Goal: Task Accomplishment & Management: Complete application form

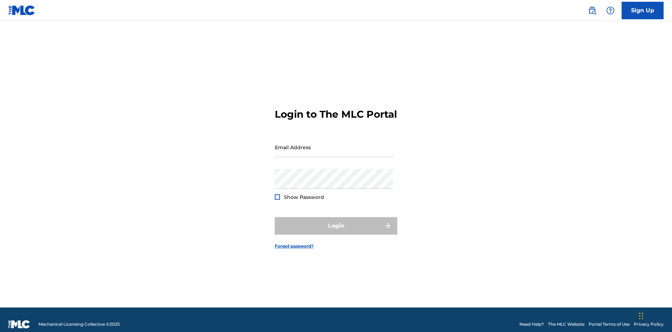
scroll to position [9, 0]
click at [334, 144] on input "Email Address" at bounding box center [334, 147] width 118 height 20
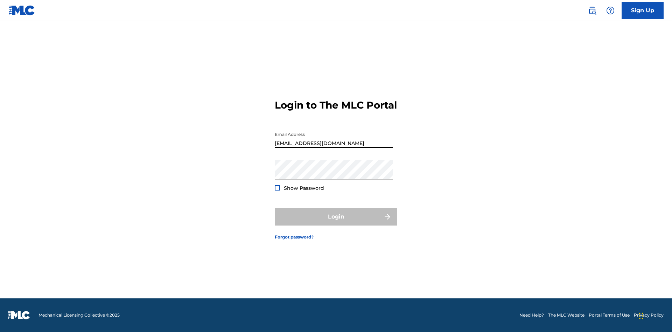
scroll to position [9, 0]
type input "[EMAIL_ADDRESS][DOMAIN_NAME]"
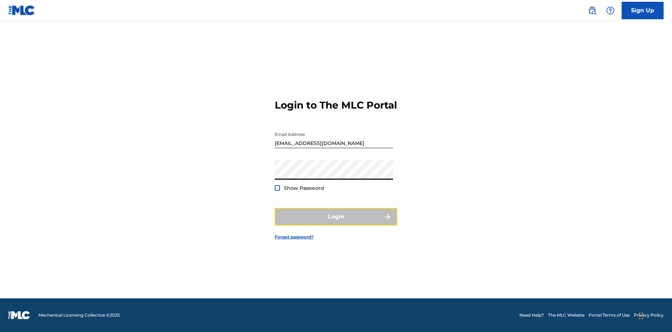
click at [336, 223] on button "Login" at bounding box center [336, 217] width 123 height 18
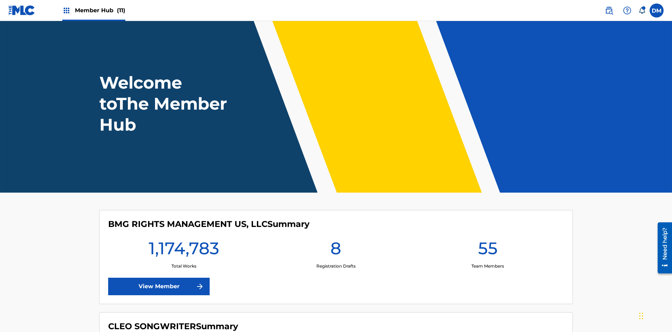
click at [100, 10] on span "Member Hub (11)" at bounding box center [100, 10] width 50 height 8
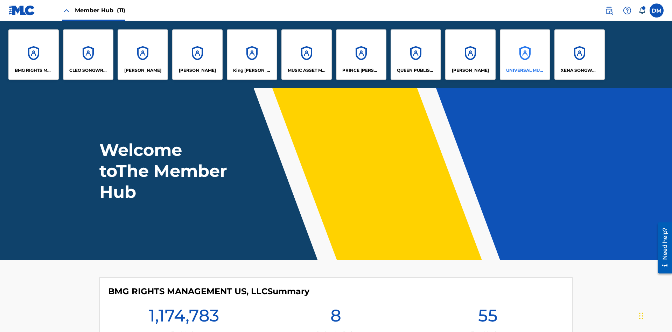
click at [525, 70] on p "UNIVERSAL MUSIC PUB GROUP" at bounding box center [525, 70] width 38 height 6
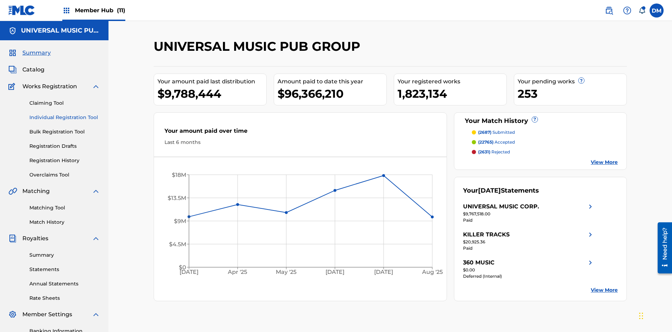
click at [65, 114] on link "Individual Registration Tool" at bounding box center [64, 117] width 71 height 7
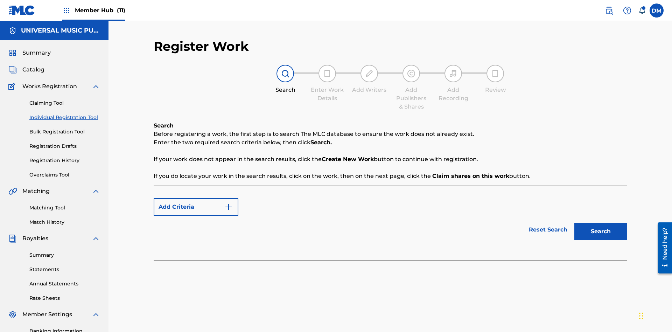
scroll to position [102, 0]
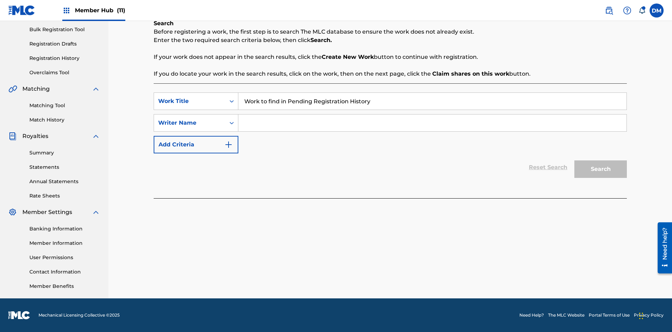
type input "Work to find in Pending Registration History"
click at [432, 123] on input "Search Form" at bounding box center [432, 122] width 388 height 17
type input "Test Name"
click at [601, 169] on button "Search" at bounding box center [600, 169] width 53 height 18
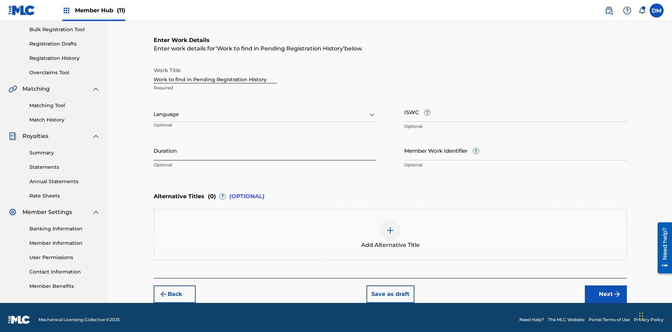
click at [265, 146] on input "Duration" at bounding box center [265, 150] width 223 height 20
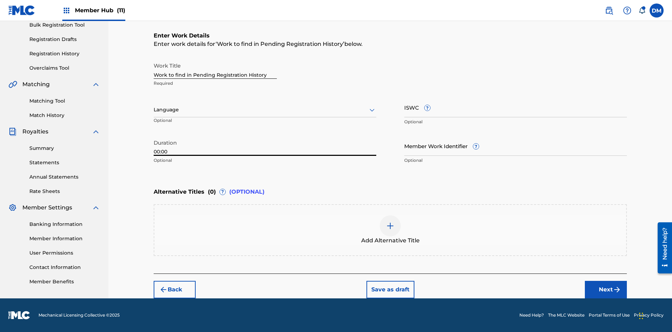
type input "00:00"
click at [372, 110] on icon at bounding box center [372, 110] width 8 height 8
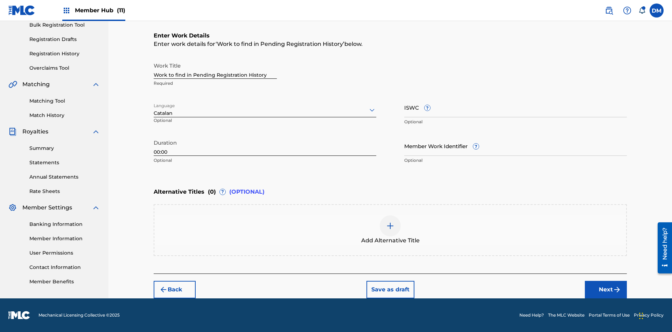
scroll to position [0, 0]
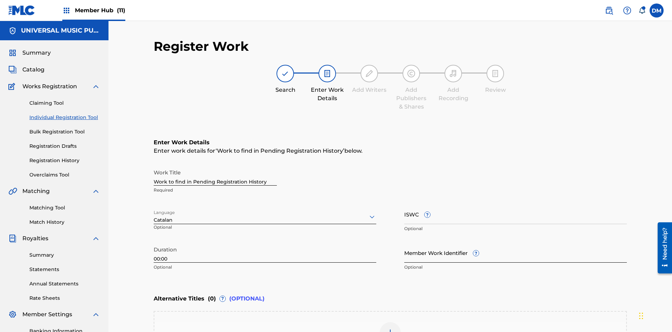
click at [516, 243] on input "Member Work Identifier ?" at bounding box center [515, 253] width 223 height 20
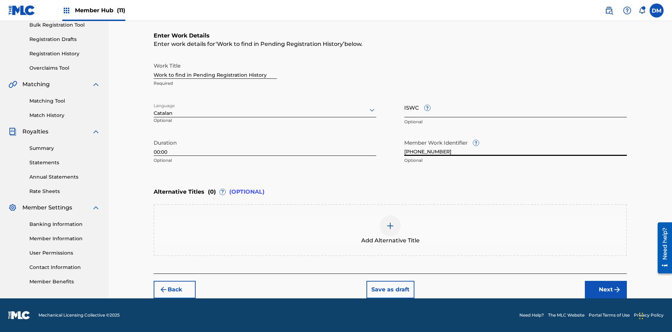
type input "[PHONE_NUMBER]"
click at [516, 107] on input "ISWC ?" at bounding box center [515, 107] width 223 height 20
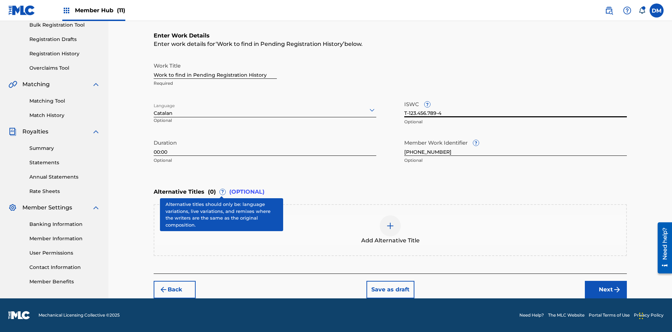
type input "T-123.456.789-4"
click at [390, 230] on img at bounding box center [390, 226] width 8 height 8
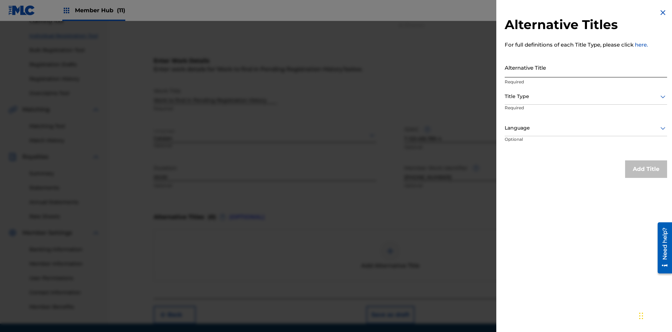
click at [586, 67] on input "Alternative Title" at bounding box center [586, 67] width 162 height 20
type input "Alt Title"
click at [586, 96] on div at bounding box center [586, 96] width 162 height 9
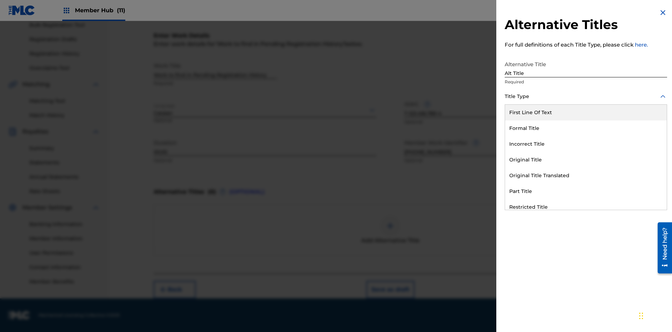
click at [586, 160] on div "Original Title" at bounding box center [586, 160] width 162 height 16
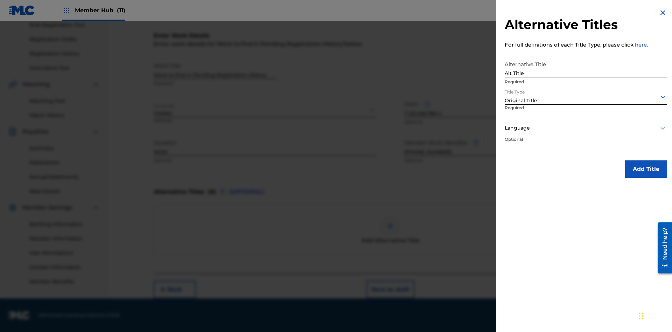
click at [586, 128] on div at bounding box center [586, 128] width 162 height 9
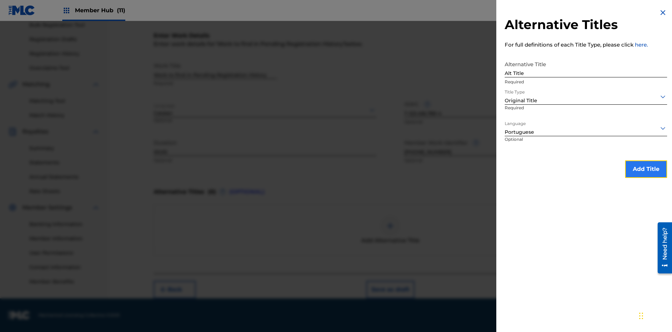
click at [646, 169] on button "Add Title" at bounding box center [646, 169] width 42 height 18
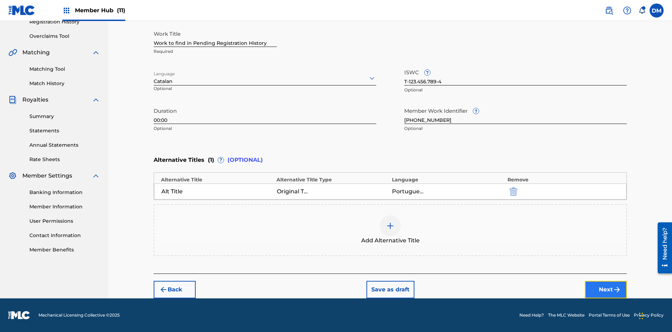
click at [606, 289] on button "Next" at bounding box center [606, 290] width 42 height 18
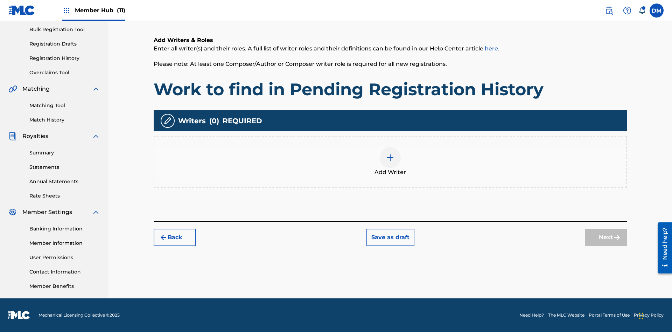
scroll to position [102, 0]
click at [390, 161] on img at bounding box center [390, 157] width 8 height 8
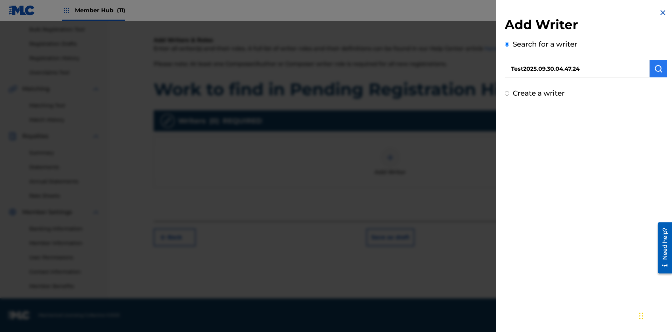
type input "Test2025.09.30.04.47.24"
click at [658, 69] on img "submit" at bounding box center [658, 68] width 8 height 8
click at [507, 123] on input "Create a writer" at bounding box center [507, 123] width 5 height 5
radio input "false"
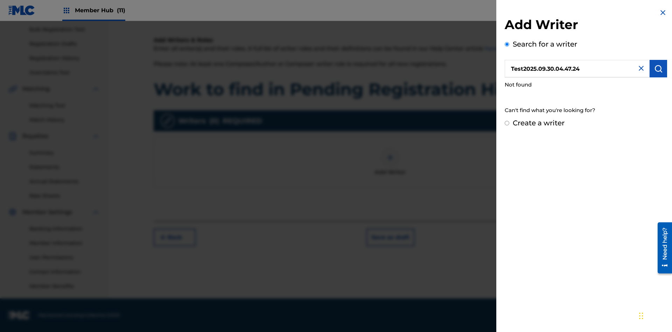
radio input "true"
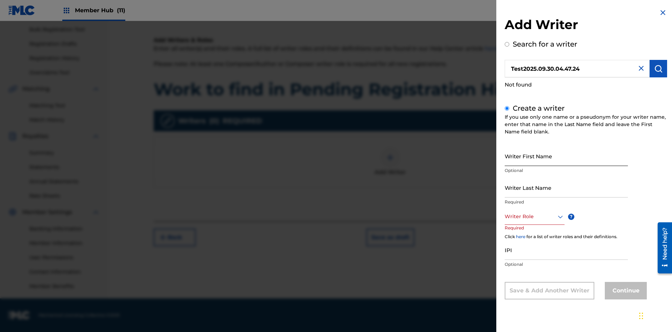
click at [566, 156] on input "Writer First Name" at bounding box center [566, 156] width 123 height 20
type input "Test2025.09.30.04.47.24"
click at [566, 187] on input "Writer Last Name" at bounding box center [566, 187] width 123 height 20
type input "Test2025.09.30.04.47.24"
click at [534, 216] on div at bounding box center [535, 216] width 60 height 9
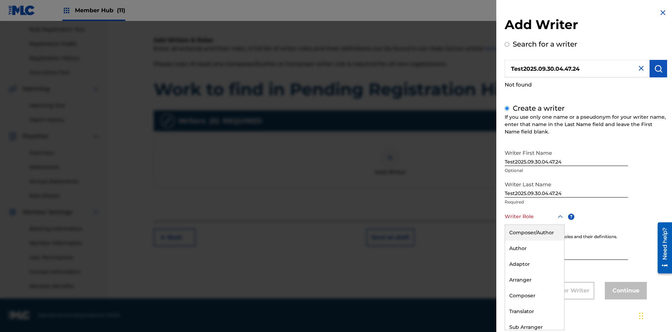
click at [534, 295] on div "Composer" at bounding box center [534, 296] width 59 height 16
click at [566, 250] on input "IPI" at bounding box center [566, 250] width 123 height 20
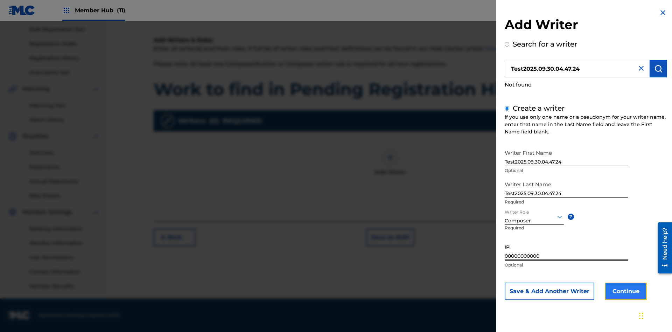
click at [625, 291] on button "Continue" at bounding box center [626, 291] width 42 height 18
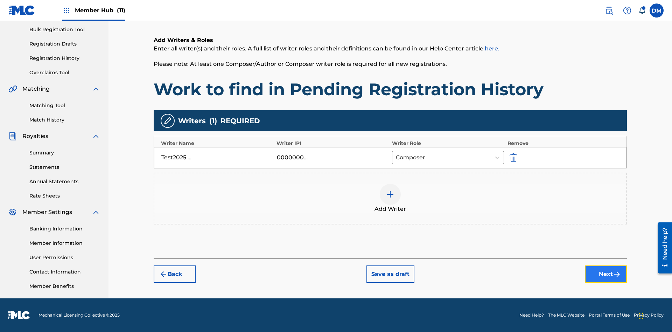
click at [606, 274] on button "Next" at bounding box center [606, 274] width 42 height 18
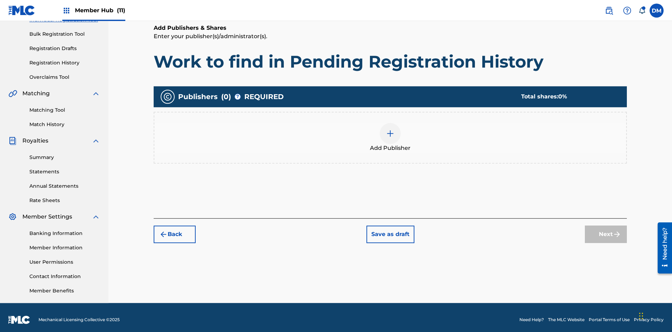
click at [390, 129] on img at bounding box center [390, 133] width 8 height 8
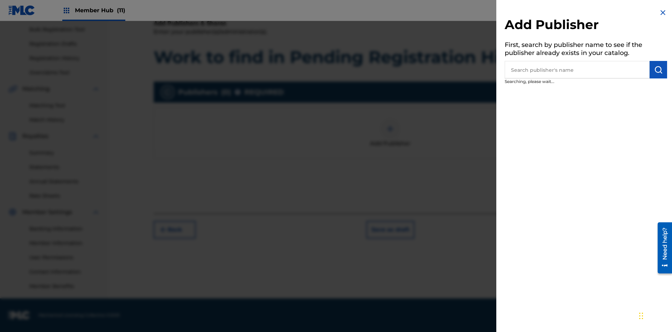
click at [577, 70] on input "text" at bounding box center [577, 70] width 145 height 18
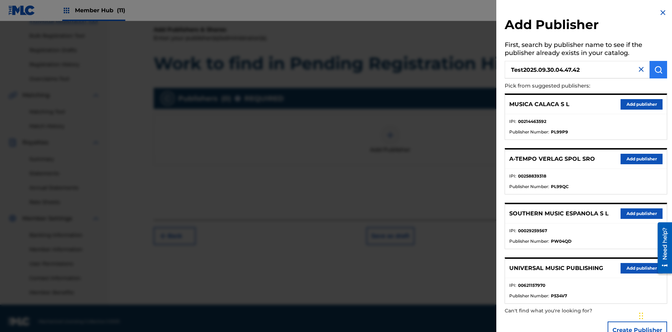
type input "Test2025.09.30.04.47.42"
click at [658, 70] on img "submit" at bounding box center [658, 69] width 8 height 8
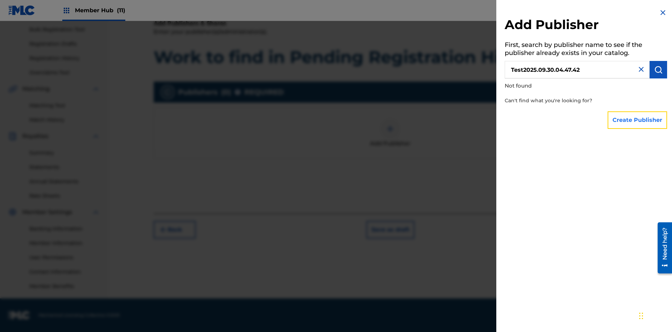
click at [638, 120] on button "Create Publisher" at bounding box center [638, 120] width 60 height 18
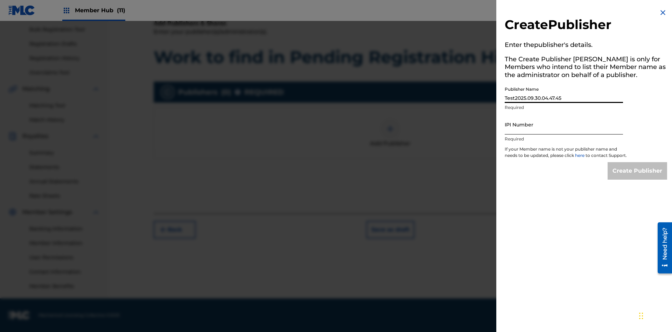
type input "Test2025.09.30.04.47.45"
click at [564, 124] on input "IPI Number" at bounding box center [564, 124] width 118 height 20
type input "00000000000"
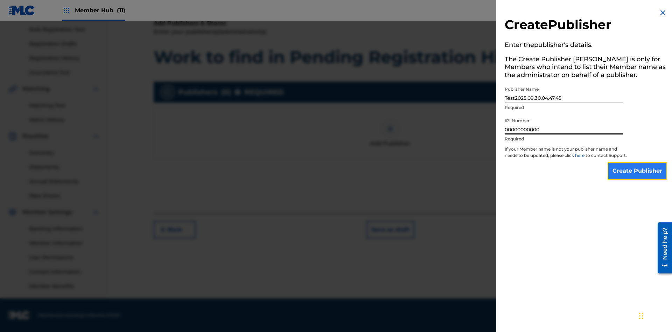
click at [638, 177] on input "Create Publisher" at bounding box center [638, 171] width 60 height 18
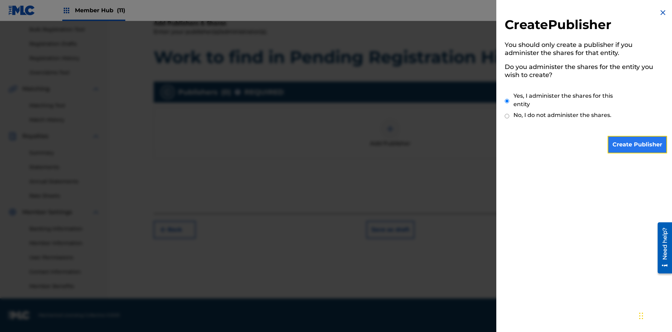
click at [638, 145] on input "Create Publisher" at bounding box center [638, 145] width 60 height 18
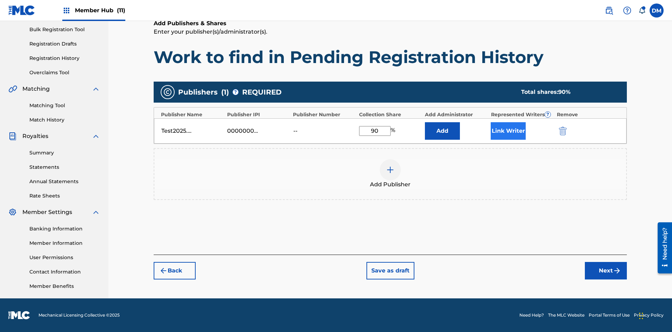
type input "90"
click at [508, 131] on button "Link Writer" at bounding box center [508, 131] width 35 height 18
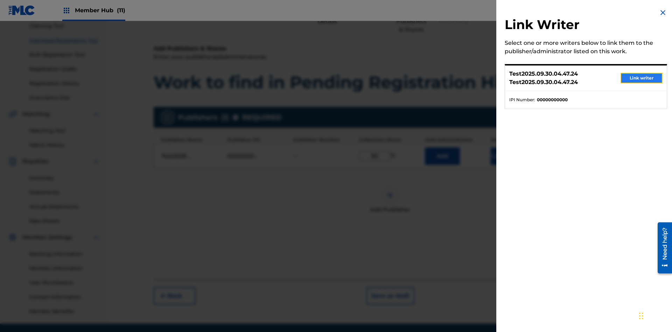
click at [642, 78] on button "Link writer" at bounding box center [642, 78] width 42 height 11
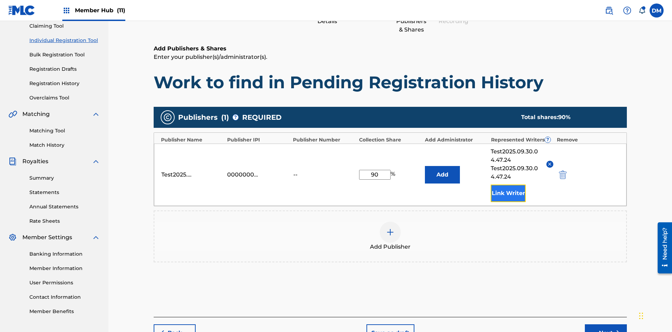
click at [508, 184] on button "Link Writer" at bounding box center [508, 193] width 35 height 18
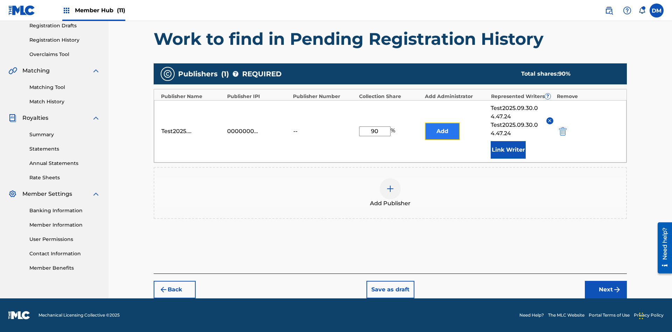
click at [442, 131] on button "Add" at bounding box center [442, 132] width 35 height 18
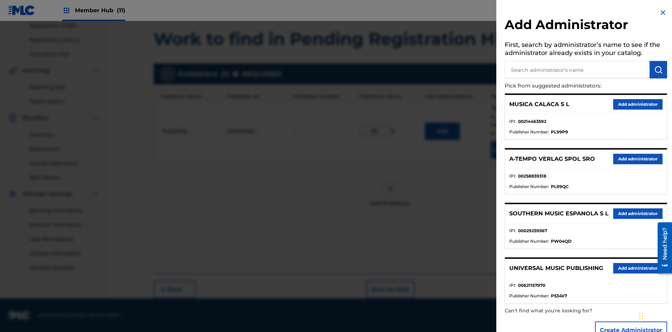
click at [577, 70] on input "text" at bounding box center [577, 70] width 145 height 18
type input "Test2025.09.30.04.48.03"
click at [658, 70] on img "submit" at bounding box center [658, 69] width 8 height 8
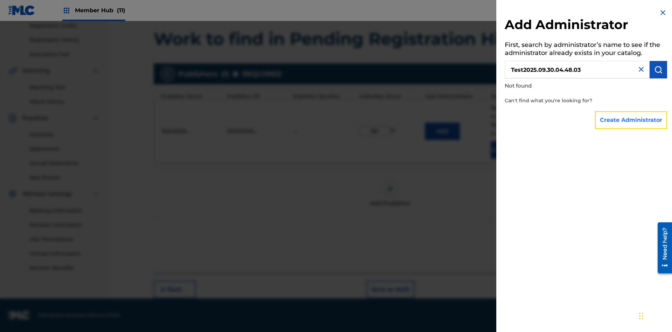
click at [631, 120] on button "Create Administrator" at bounding box center [631, 120] width 72 height 18
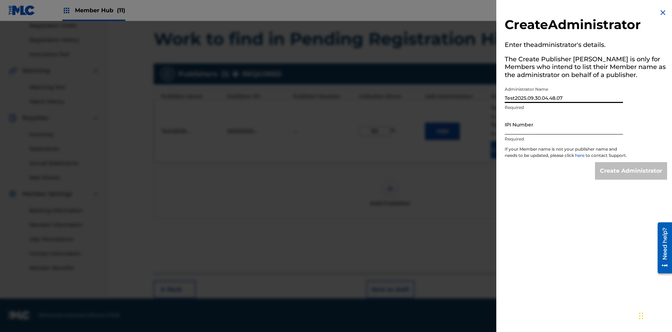
type input "Test2025.09.30.04.48.07"
click at [564, 124] on input "IPI Number" at bounding box center [564, 124] width 118 height 20
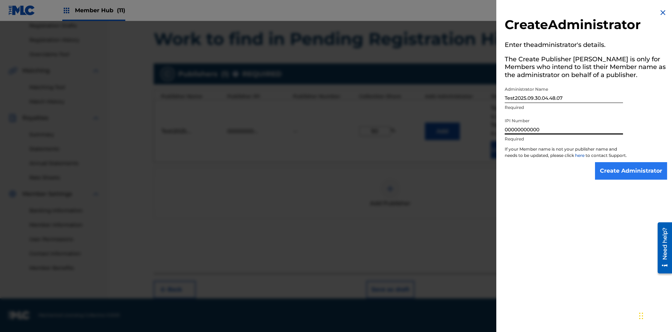
type input "00000000000"
click at [631, 177] on input "Create Administrator" at bounding box center [631, 171] width 72 height 18
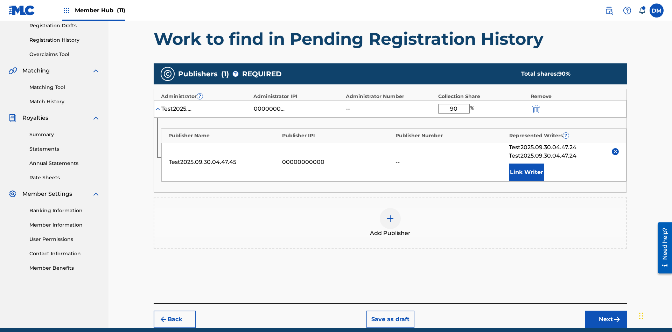
scroll to position [150, 0]
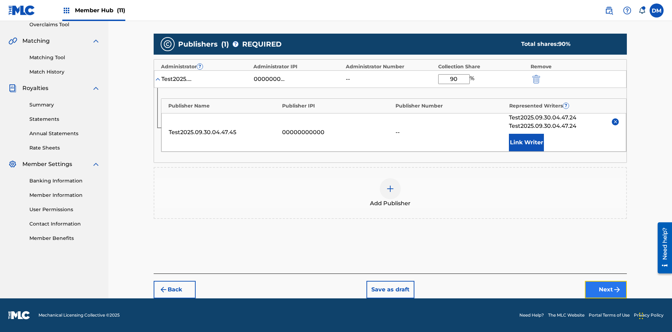
click at [606, 289] on button "Next" at bounding box center [606, 290] width 42 height 18
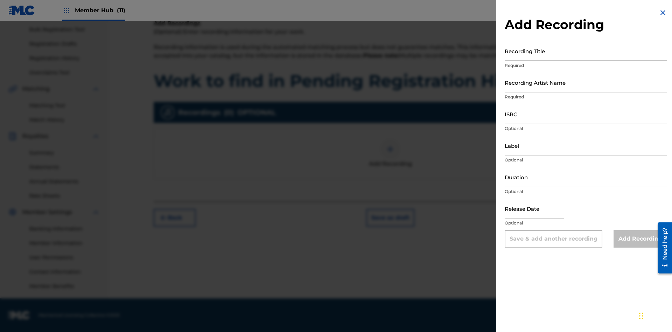
click at [586, 51] on input "Recording Title" at bounding box center [586, 51] width 162 height 20
type input "Best Song Ever"
click at [586, 82] on input "Recording Artist Name" at bounding box center [586, 82] width 162 height 20
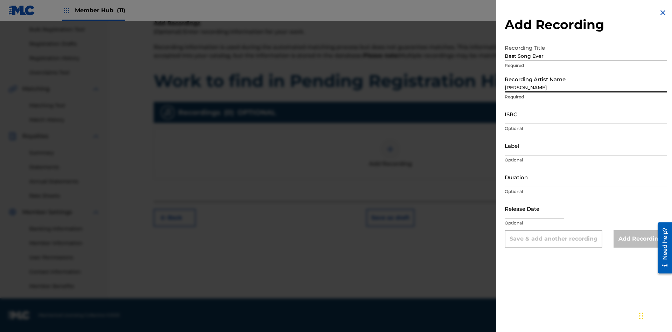
type input "[PERSON_NAME]"
click at [586, 114] on input "ISRC" at bounding box center [586, 114] width 162 height 20
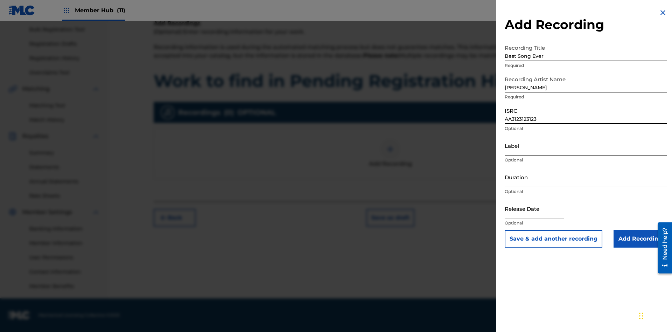
type input "AA3123123123"
click at [586, 145] on input "Label" at bounding box center [586, 145] width 162 height 20
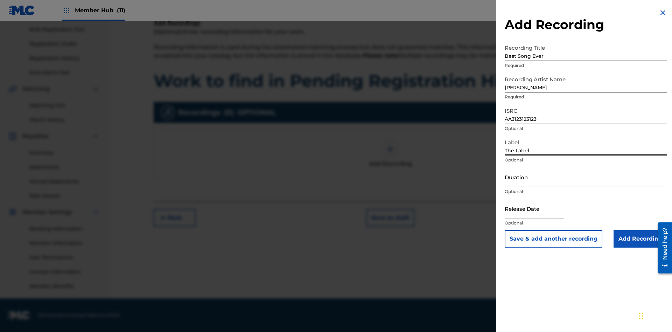
type input "The Label"
click at [586, 177] on input "Duration" at bounding box center [586, 177] width 162 height 20
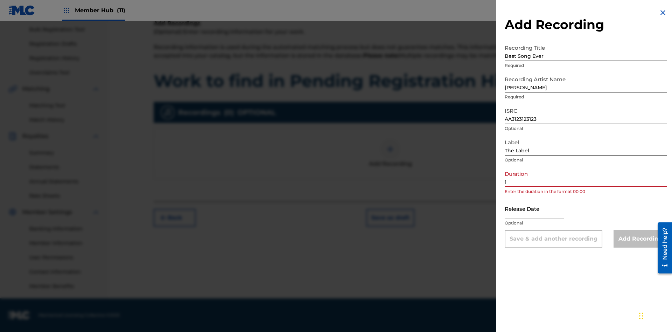
click at [586, 177] on input "1" at bounding box center [586, 177] width 162 height 20
type input "12:25"
click at [540, 209] on input "text" at bounding box center [535, 208] width 60 height 20
select select "8"
select select "2025"
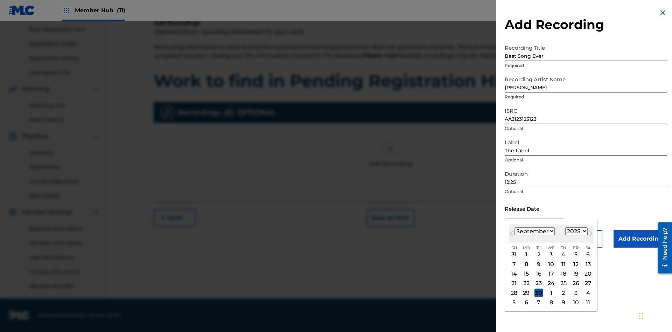
click at [534, 231] on select "January February March April May June July August September October November De…" at bounding box center [535, 231] width 40 height 8
select select "3"
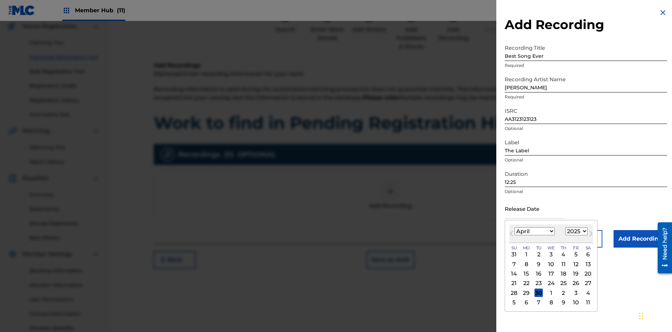
click at [575, 231] on select "1900 1901 1902 1903 1904 1905 1906 1907 1908 1909 1910 1911 1912 1913 1914 1915…" at bounding box center [576, 231] width 22 height 8
select select "2021"
click at [575, 231] on select "1900 1901 1902 1903 1904 1905 1906 1907 1908 1909 1910 1911 1912 1913 1914 1915…" at bounding box center [576, 231] width 22 height 8
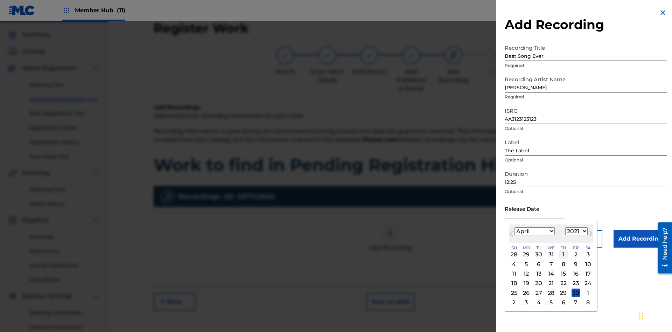
click at [563, 254] on div "1" at bounding box center [563, 254] width 8 height 8
type input "[DATE]"
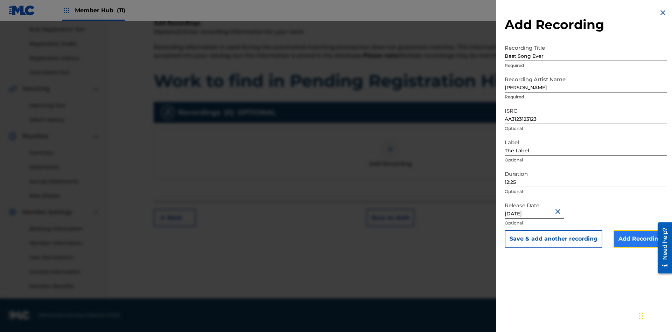
click at [640, 239] on input "Add Recording" at bounding box center [641, 239] width 54 height 18
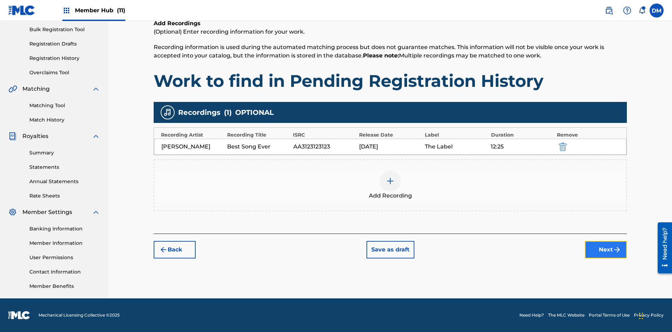
click at [606, 250] on button "Next" at bounding box center [606, 250] width 42 height 18
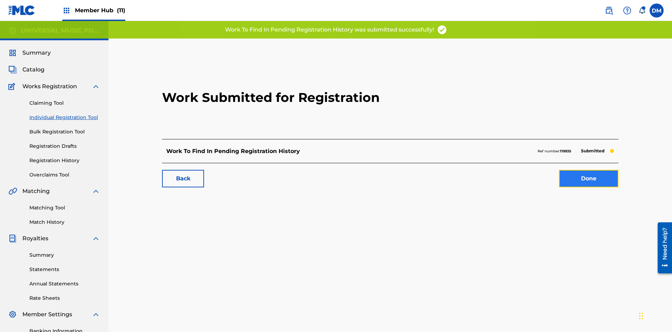
click at [559, 170] on link "Done" at bounding box center [589, 179] width 60 height 18
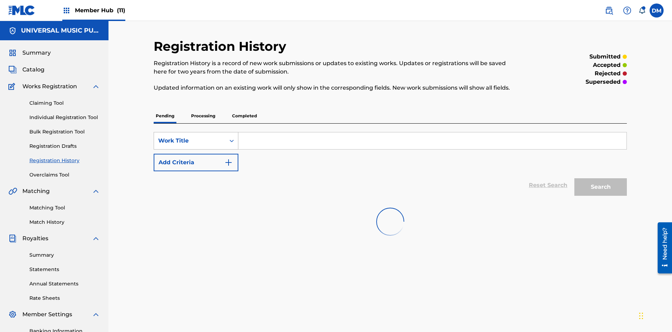
click at [190, 137] on div "Work Title" at bounding box center [189, 141] width 63 height 8
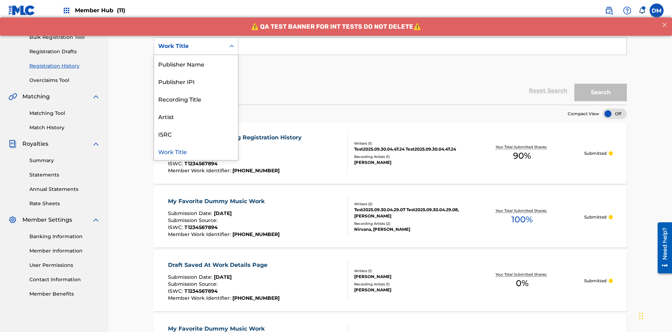
click at [196, 151] on div "Work Title" at bounding box center [196, 151] width 84 height 18
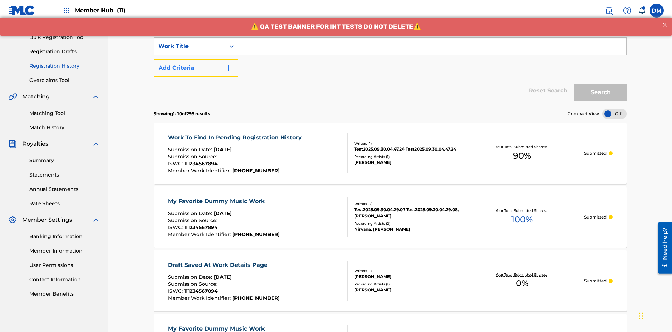
click at [196, 59] on button "Add Criteria" at bounding box center [196, 68] width 85 height 18
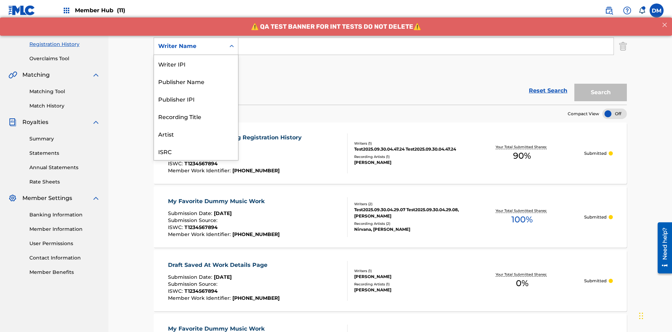
scroll to position [18, 0]
click at [196, 99] on div "Recording Title" at bounding box center [196, 99] width 84 height 18
click at [196, 59] on button "Add Criteria" at bounding box center [196, 68] width 85 height 18
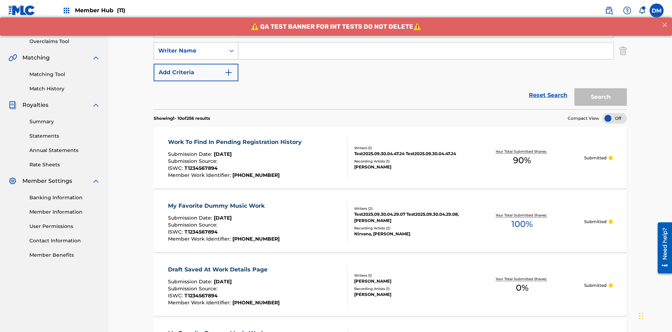
click at [190, 47] on div "Writer Name" at bounding box center [189, 51] width 63 height 8
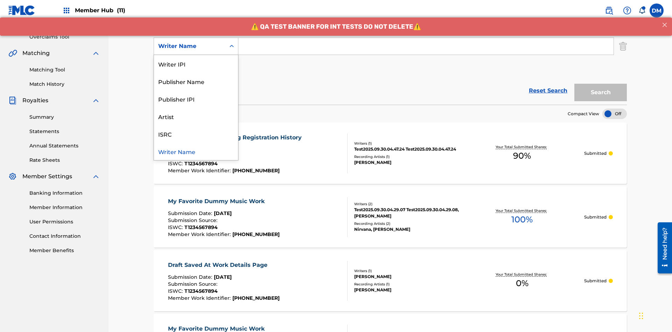
click at [196, 134] on div "ISRC" at bounding box center [196, 134] width 84 height 18
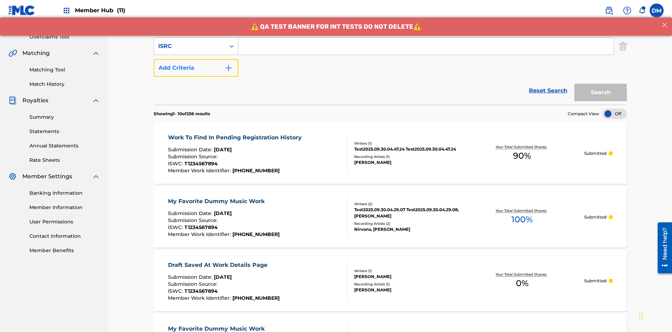
click at [196, 59] on button "Add Criteria" at bounding box center [196, 68] width 85 height 18
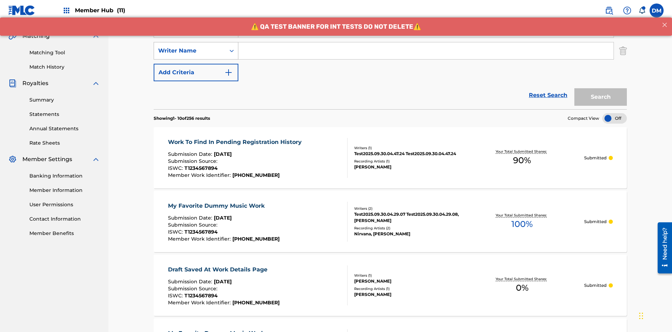
click at [190, 47] on div "Writer Name" at bounding box center [189, 51] width 63 height 8
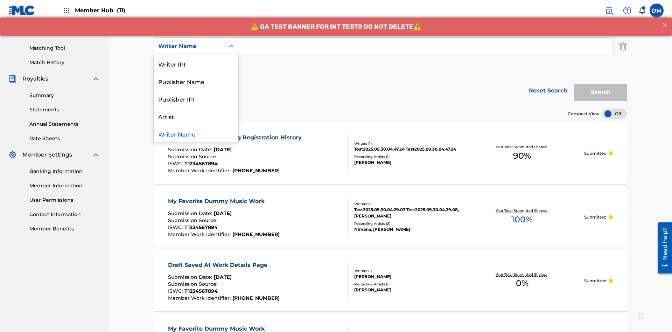
click at [196, 99] on div "Publisher IPI" at bounding box center [196, 99] width 84 height 18
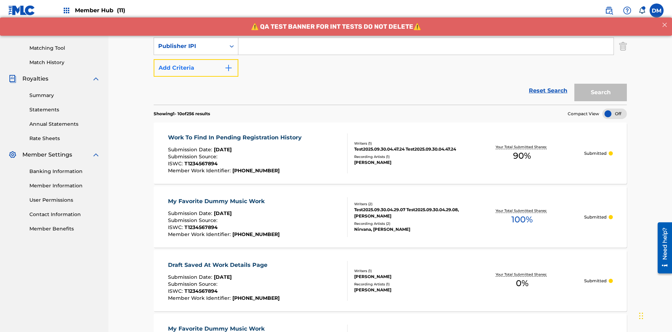
click at [196, 59] on button "Add Criteria" at bounding box center [196, 68] width 85 height 18
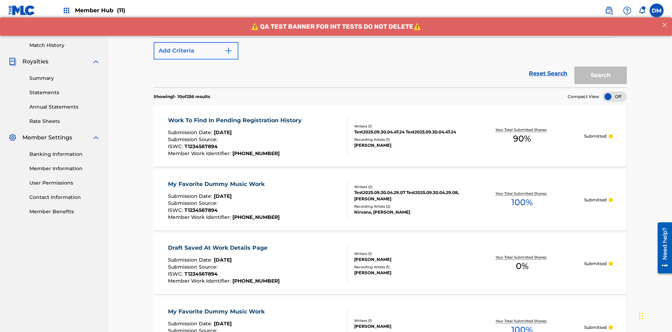
scroll to position [181, 0]
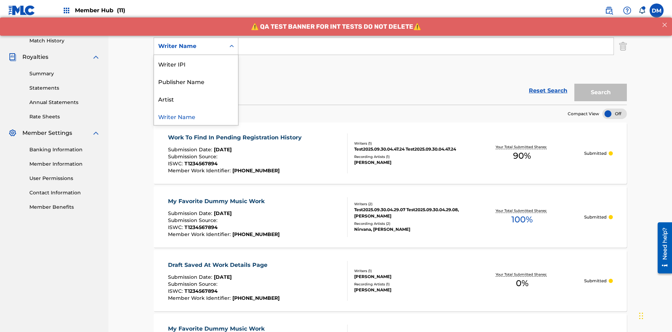
click at [196, 99] on div "Artist" at bounding box center [196, 99] width 84 height 18
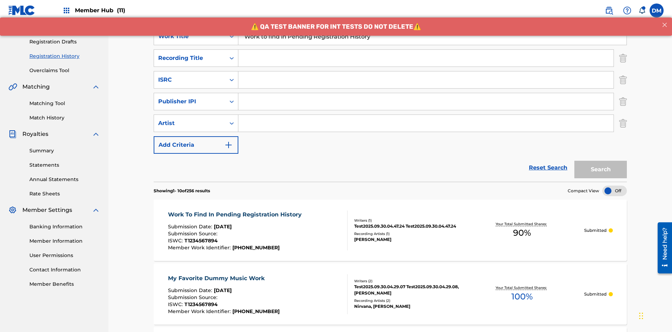
type input "Work to find in Pending Registration History"
click at [426, 50] on input "Search Form" at bounding box center [425, 57] width 375 height 17
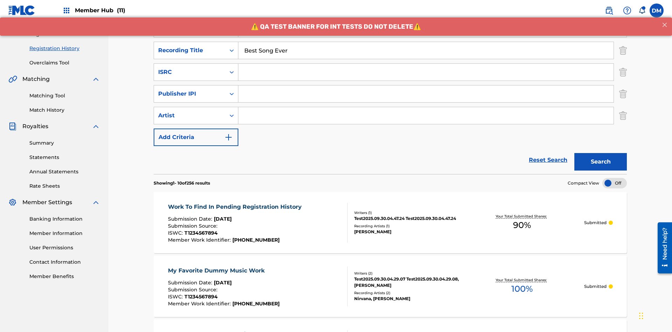
type input "Best Song Ever"
click at [426, 64] on input "Search Form" at bounding box center [425, 72] width 375 height 17
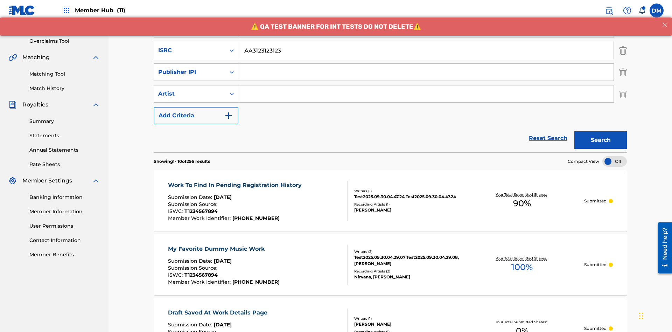
type input "AA3123123123"
click at [426, 64] on input "Search Form" at bounding box center [425, 72] width 375 height 17
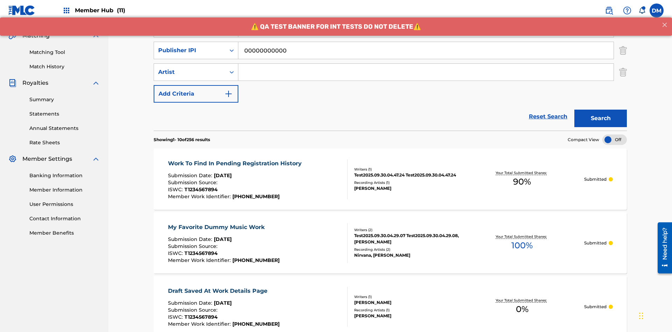
type input "00000000000"
click at [426, 64] on input "Search Form" at bounding box center [425, 72] width 375 height 17
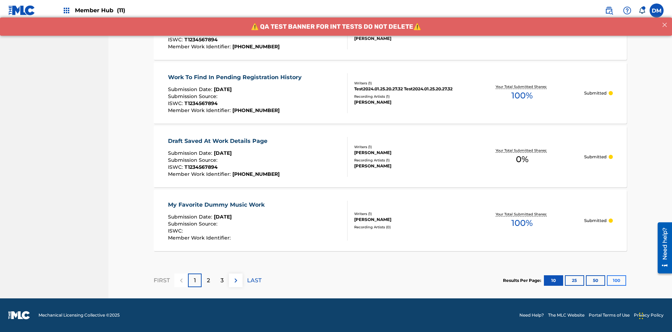
type input "[PERSON_NAME]"
click at [607, 280] on button "100" at bounding box center [616, 280] width 19 height 11
